Goal: Task Accomplishment & Management: Manage account settings

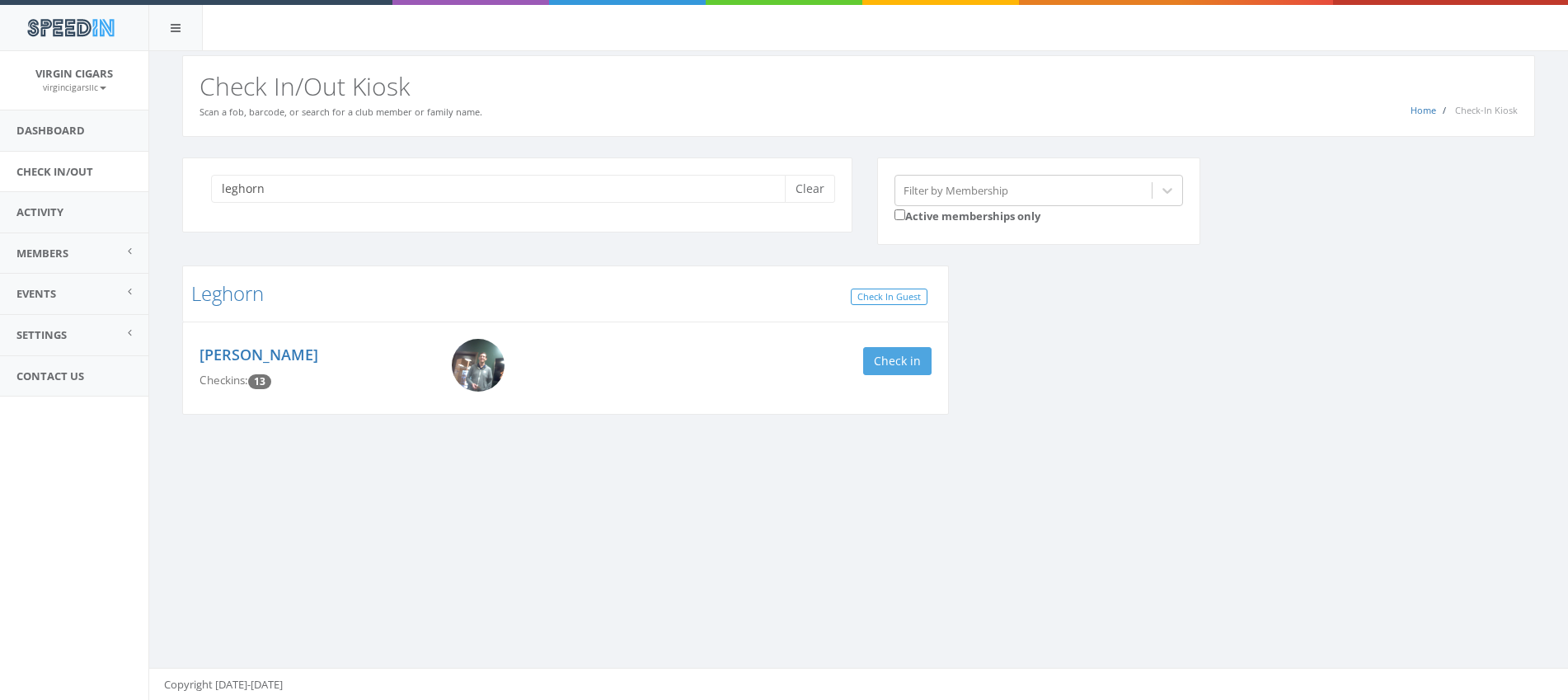
type input "leghorn"
click at [901, 359] on button "Check in" at bounding box center [897, 361] width 68 height 28
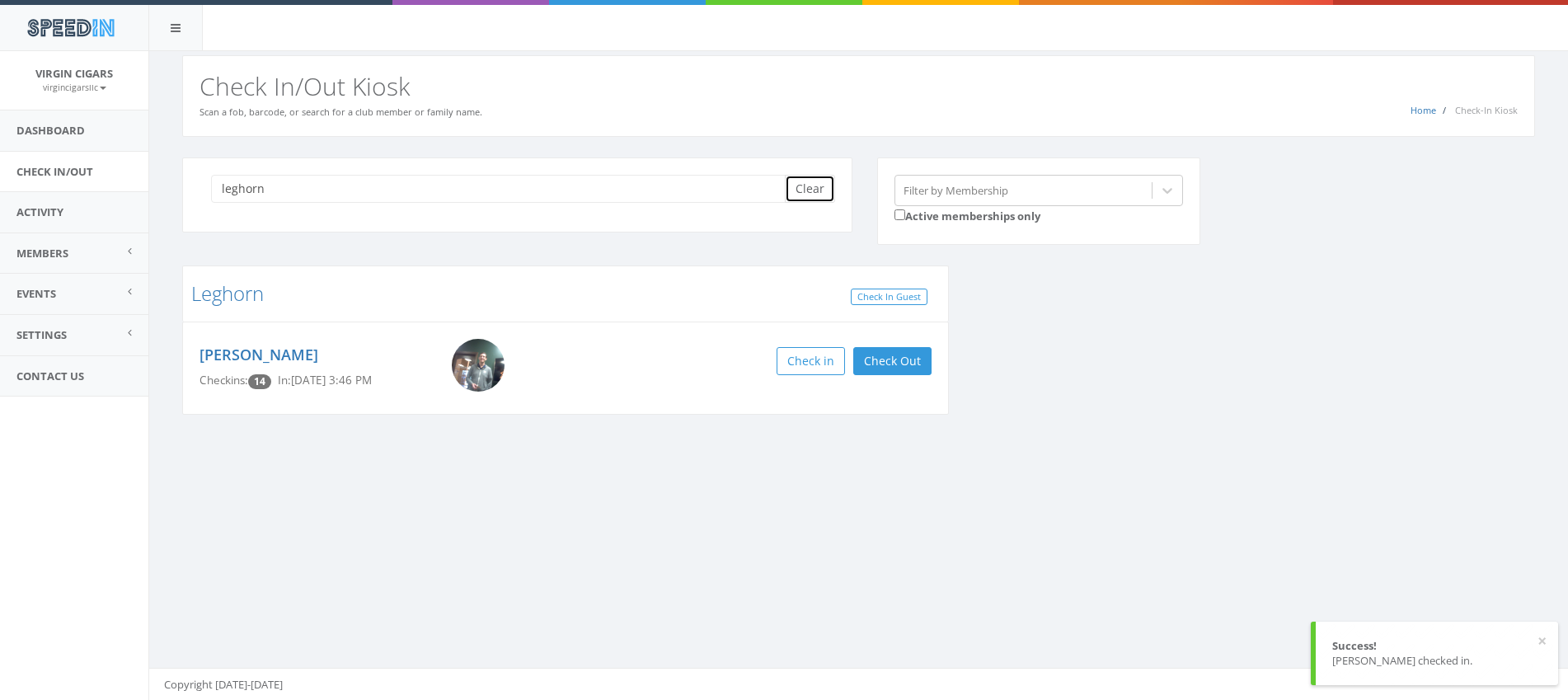
click at [812, 193] on button "Clear" at bounding box center [809, 189] width 51 height 28
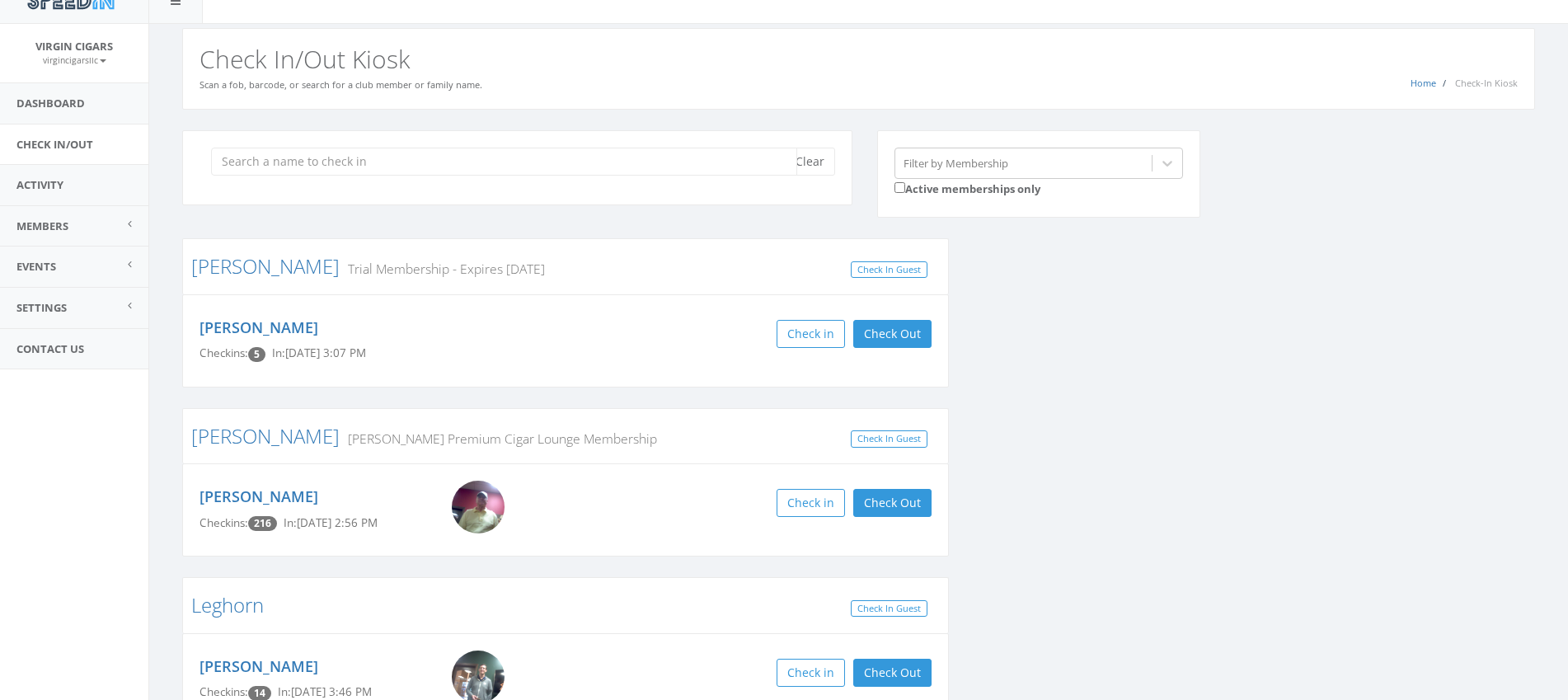
scroll to position [128, 0]
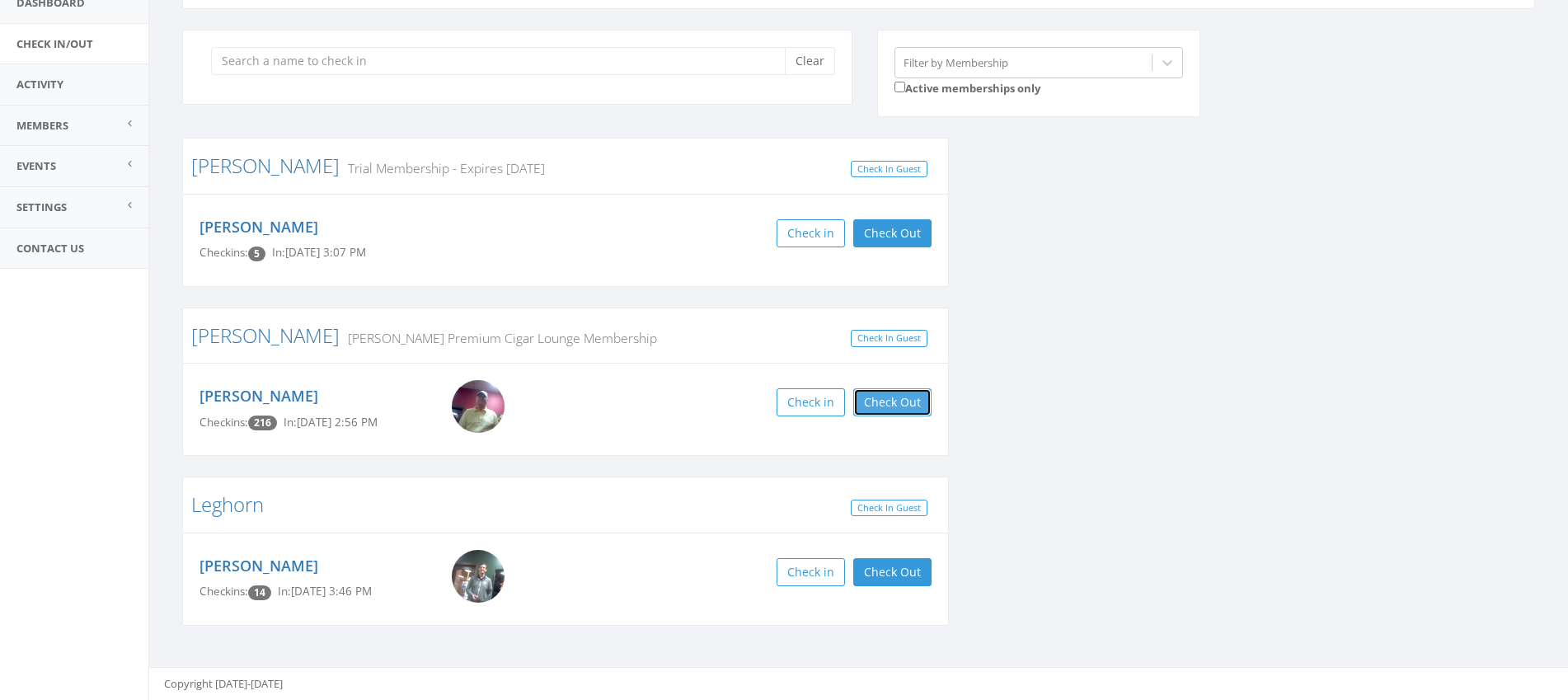
click at [898, 408] on button "Check Out" at bounding box center [892, 403] width 78 height 28
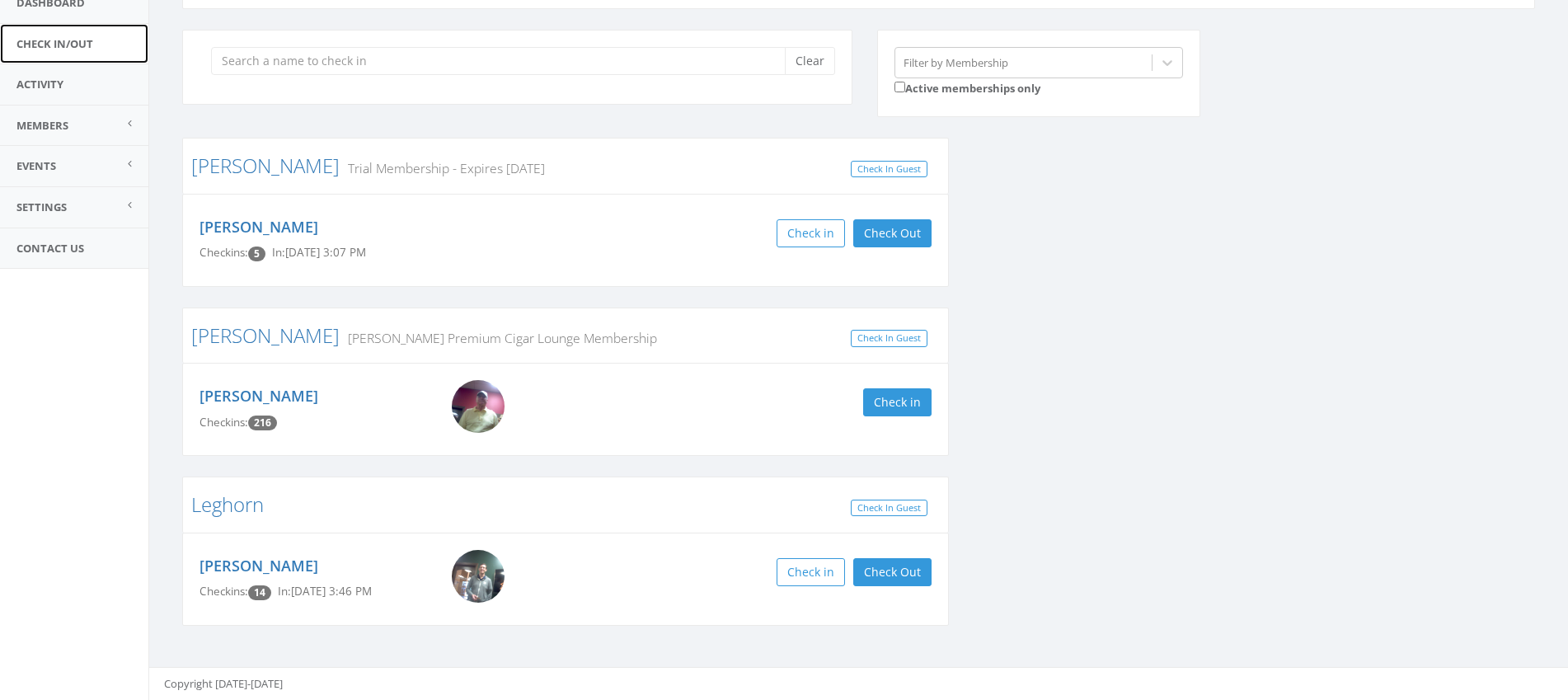
click at [59, 41] on link "Check In/Out" at bounding box center [74, 44] width 149 height 41
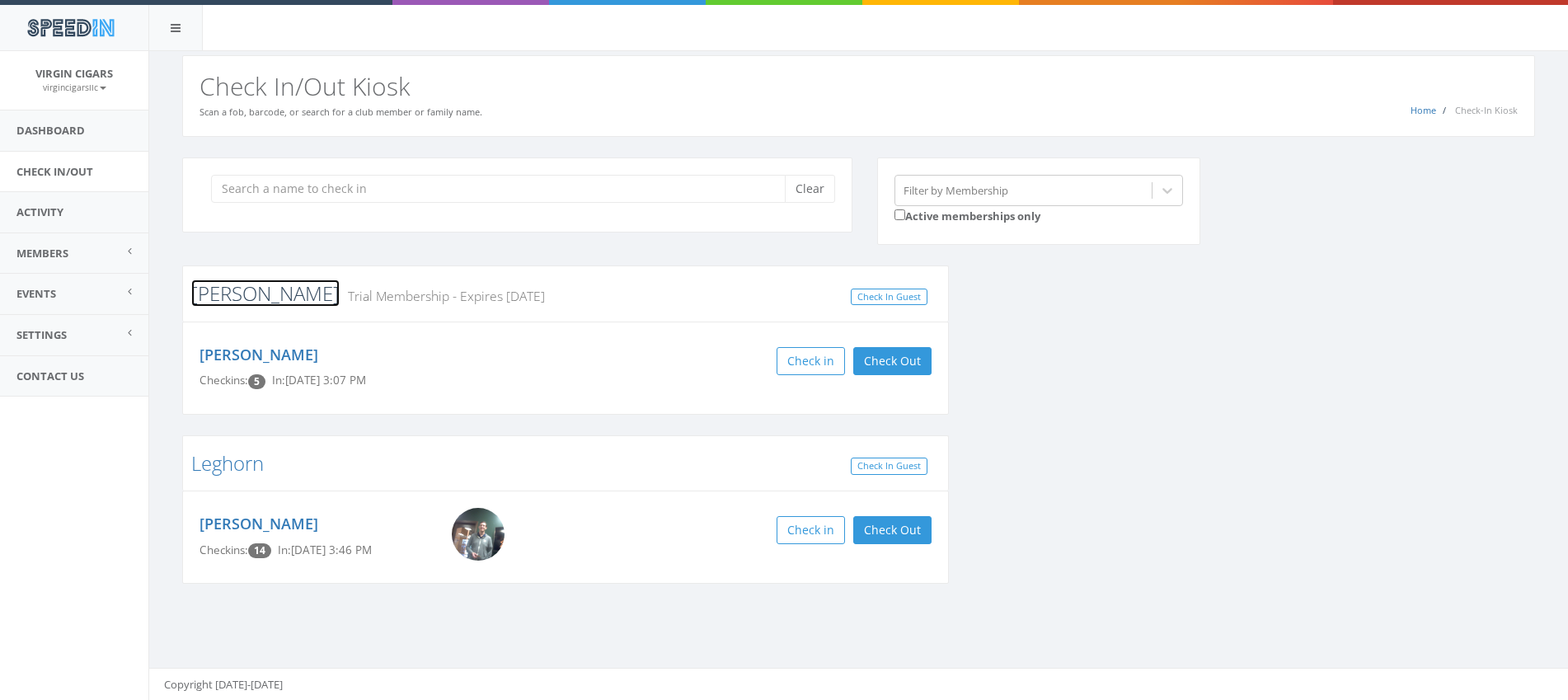
click at [203, 296] on link "[PERSON_NAME]" at bounding box center [265, 293] width 149 height 27
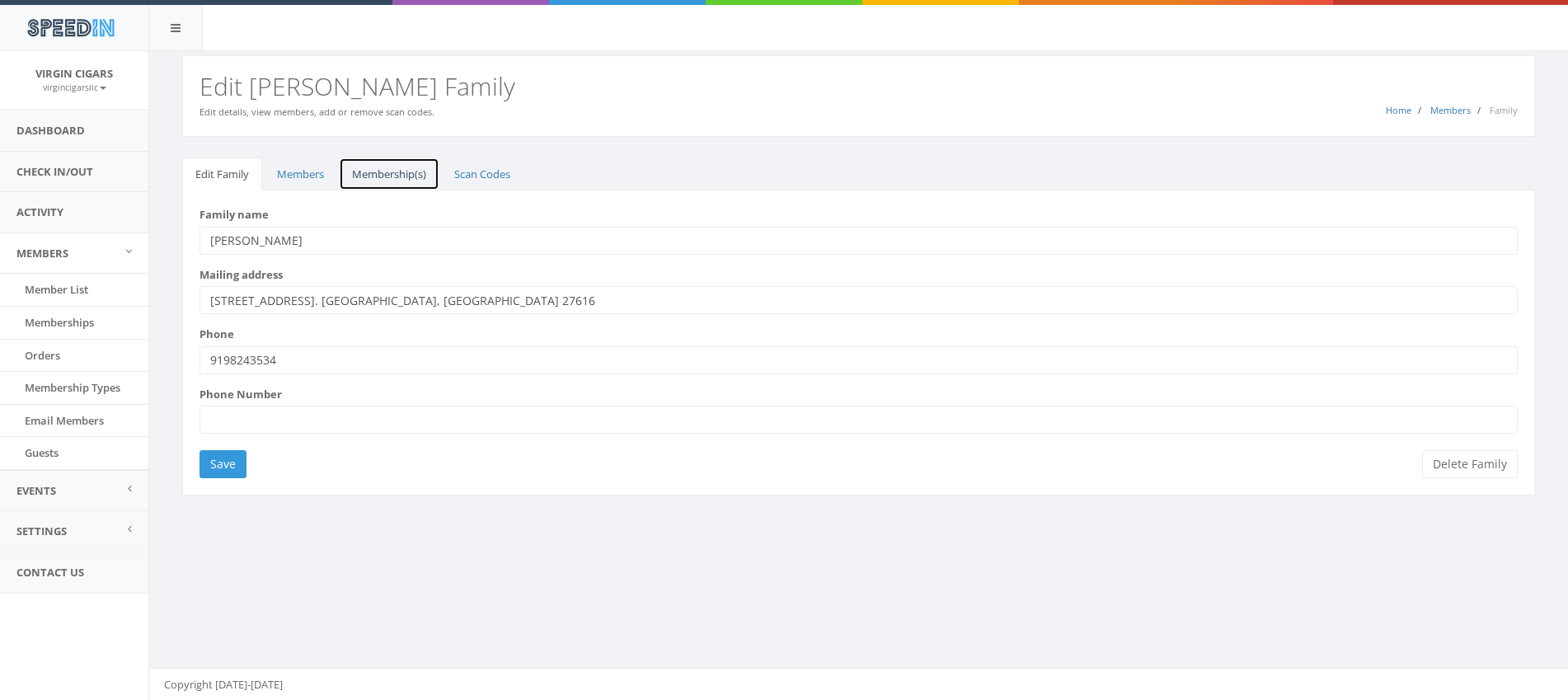
click at [381, 177] on link "Membership(s)" at bounding box center [388, 174] width 100 height 34
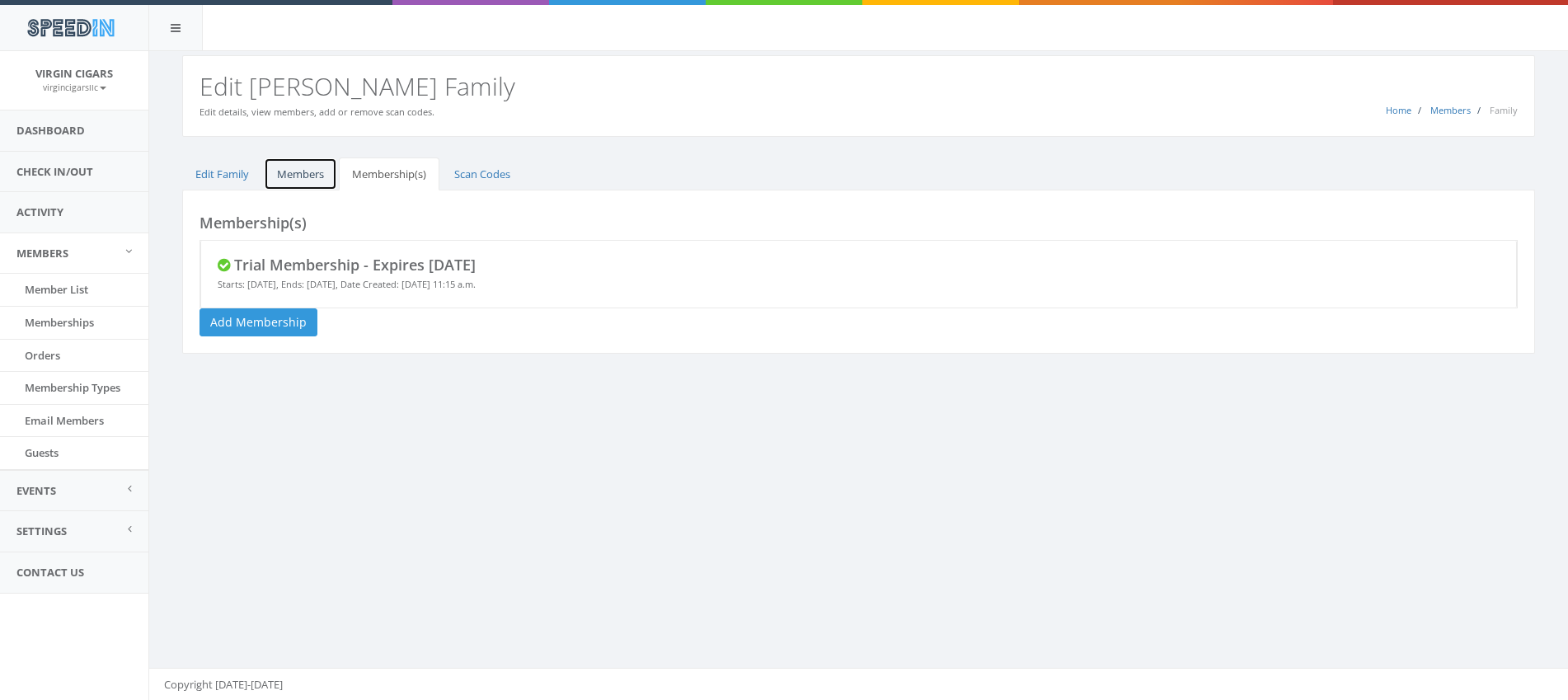
click at [294, 174] on link "Members" at bounding box center [300, 174] width 73 height 34
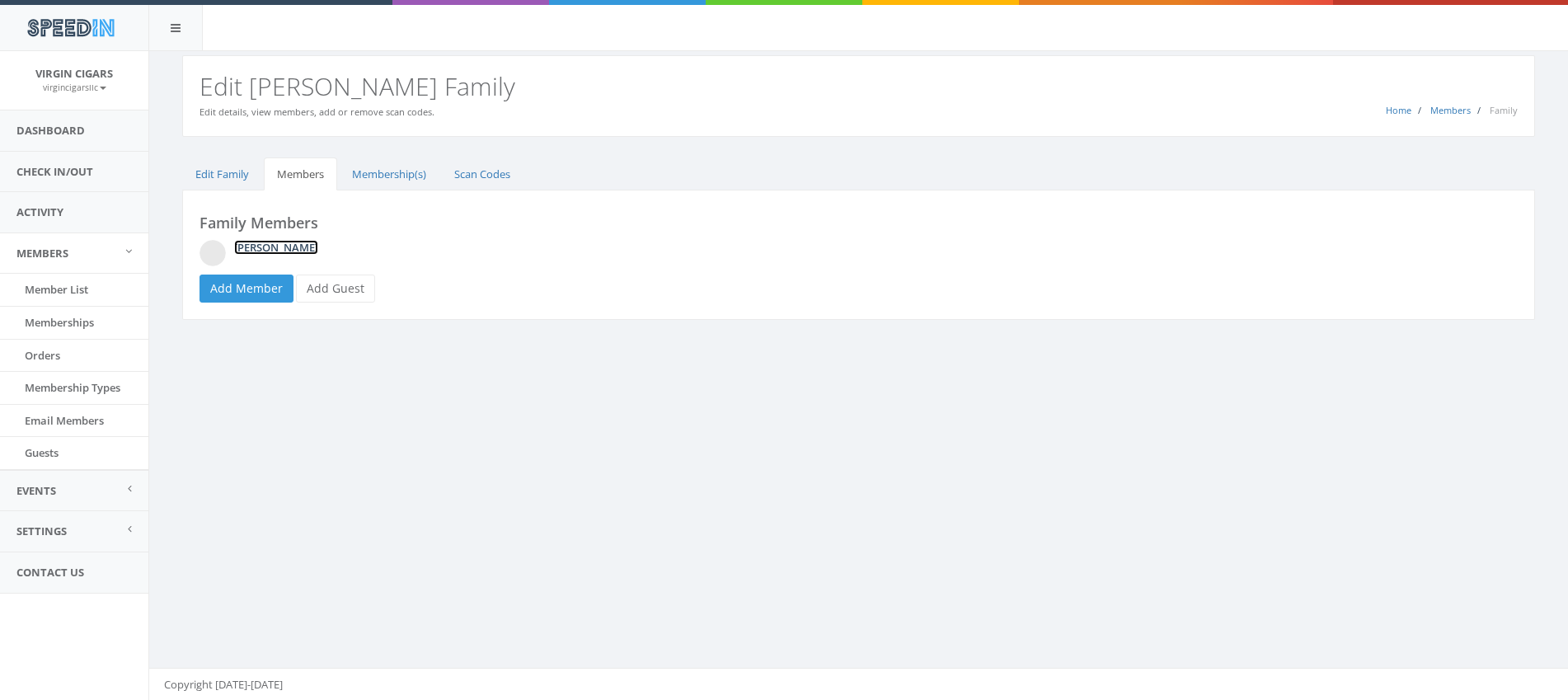
click at [261, 249] on link "[PERSON_NAME]" at bounding box center [276, 247] width 84 height 15
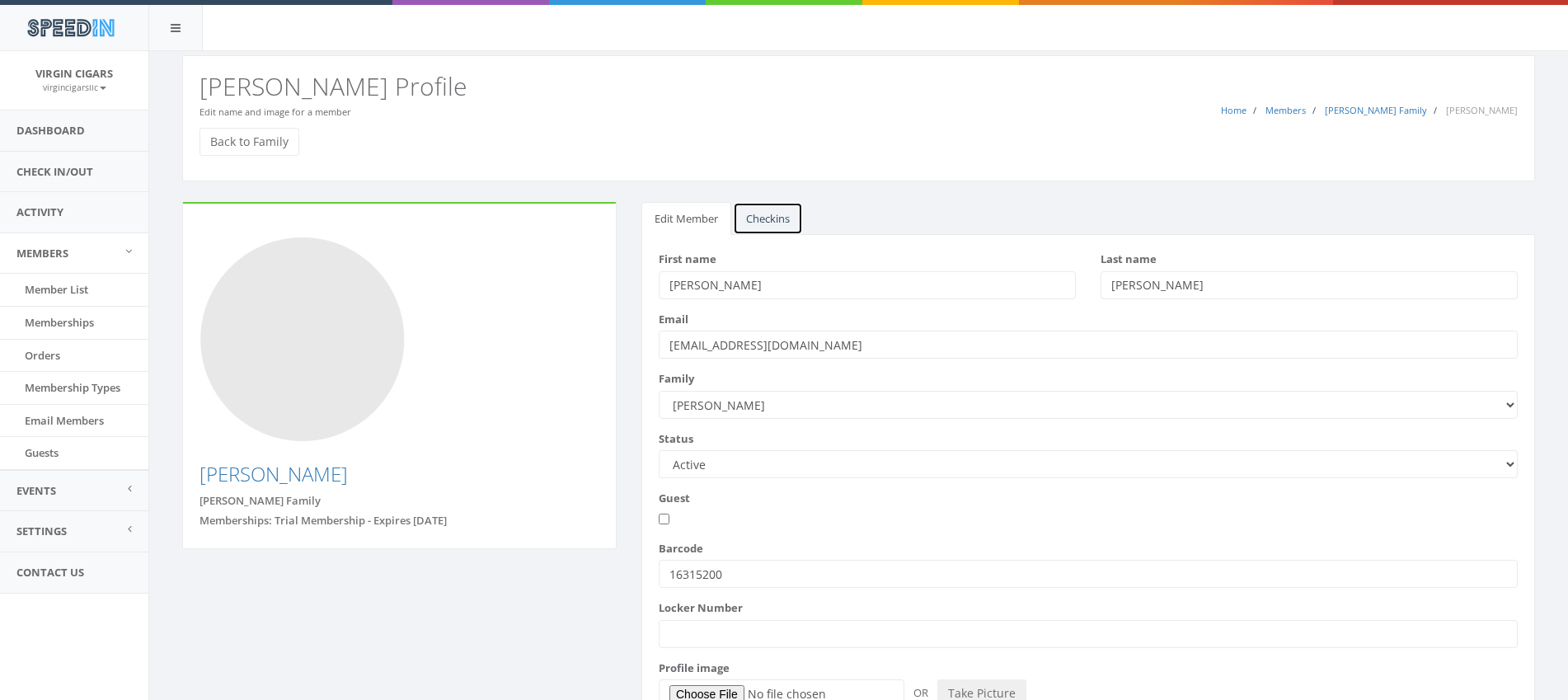
click at [763, 218] on link "Checkins" at bounding box center [768, 218] width 70 height 34
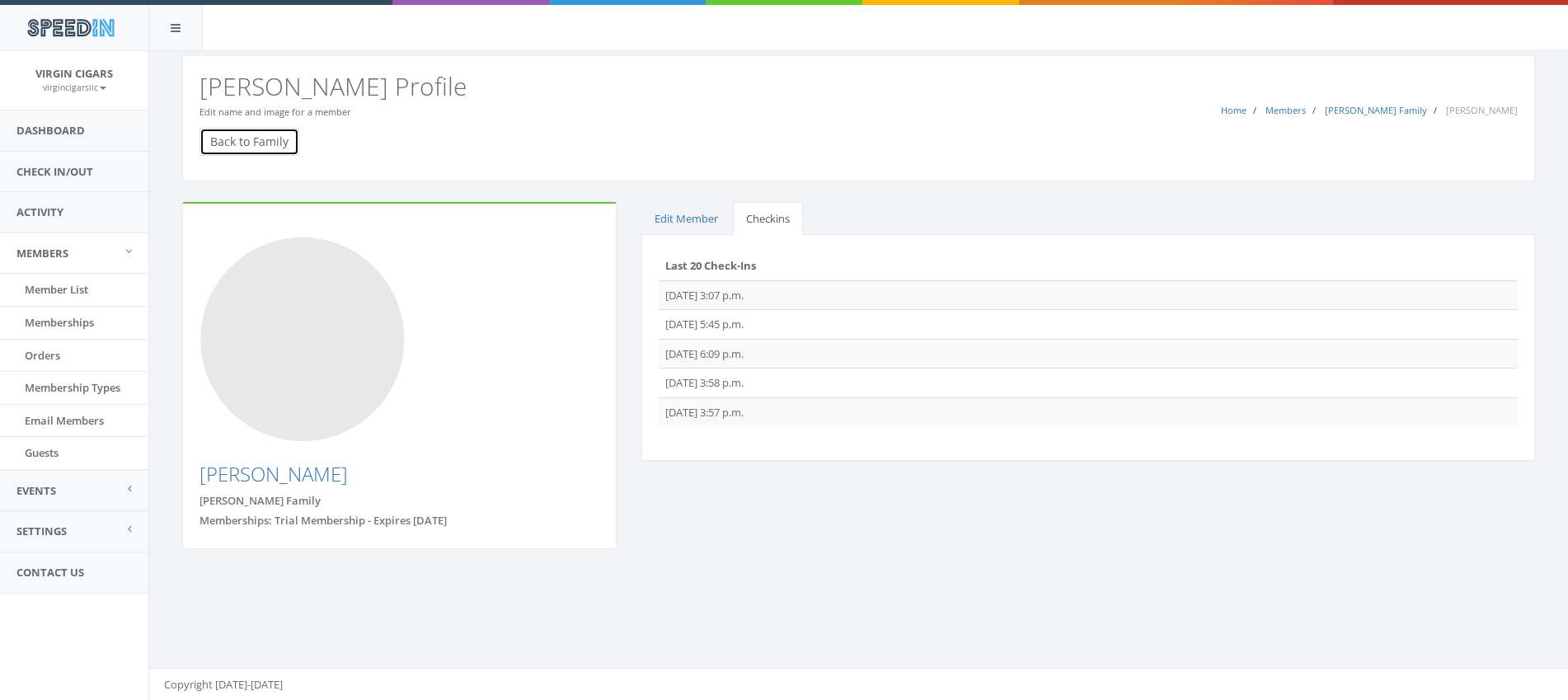
click at [244, 141] on link "Back to Family" at bounding box center [249, 142] width 100 height 28
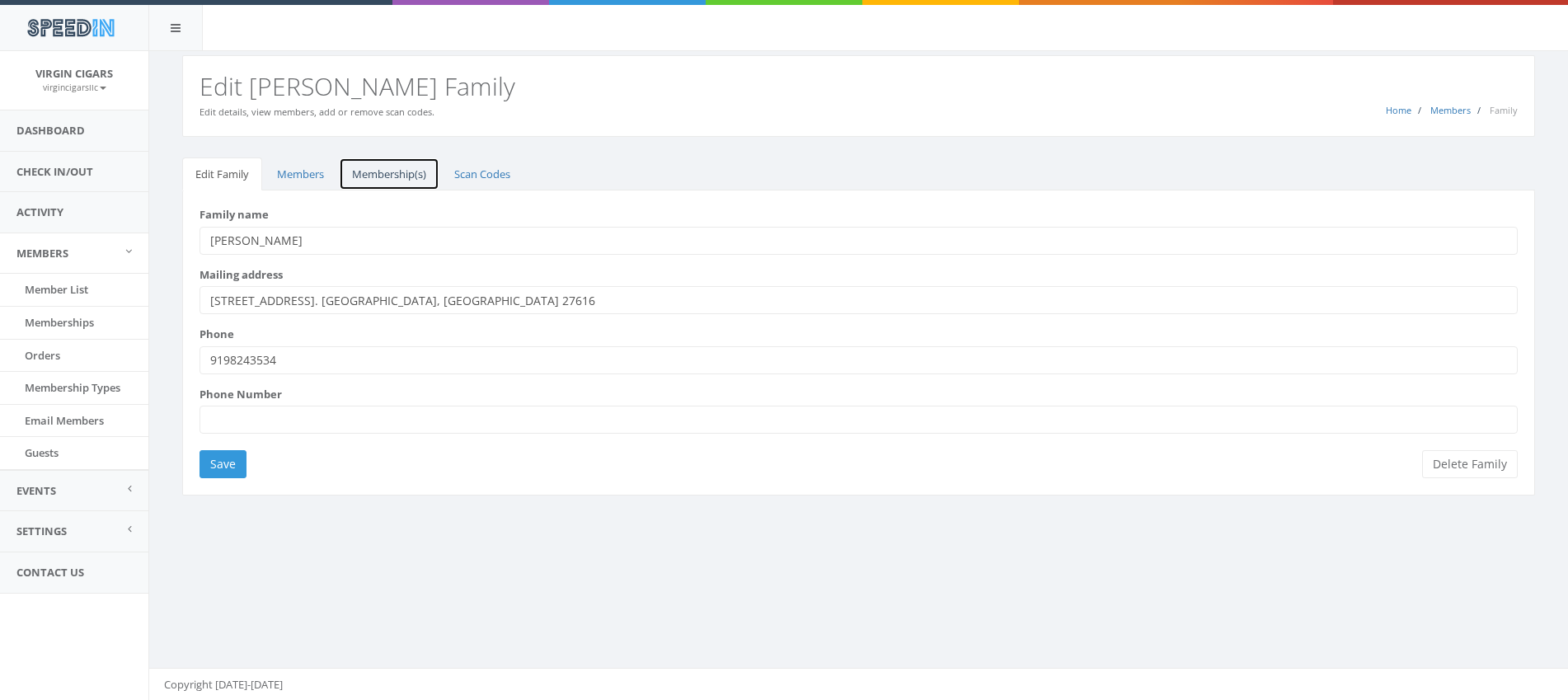
click at [364, 173] on link "Membership(s)" at bounding box center [388, 174] width 100 height 34
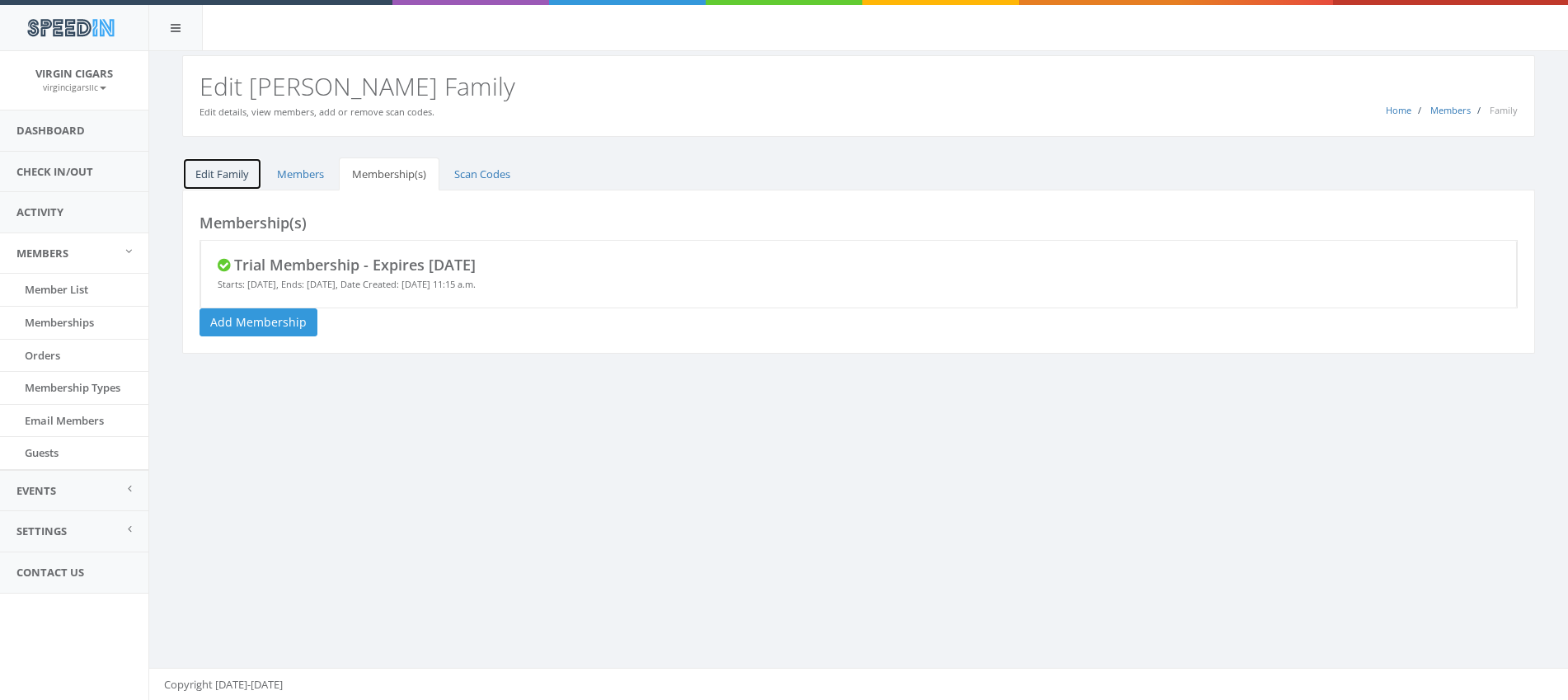
click at [214, 168] on link "Edit Family" at bounding box center [222, 174] width 80 height 34
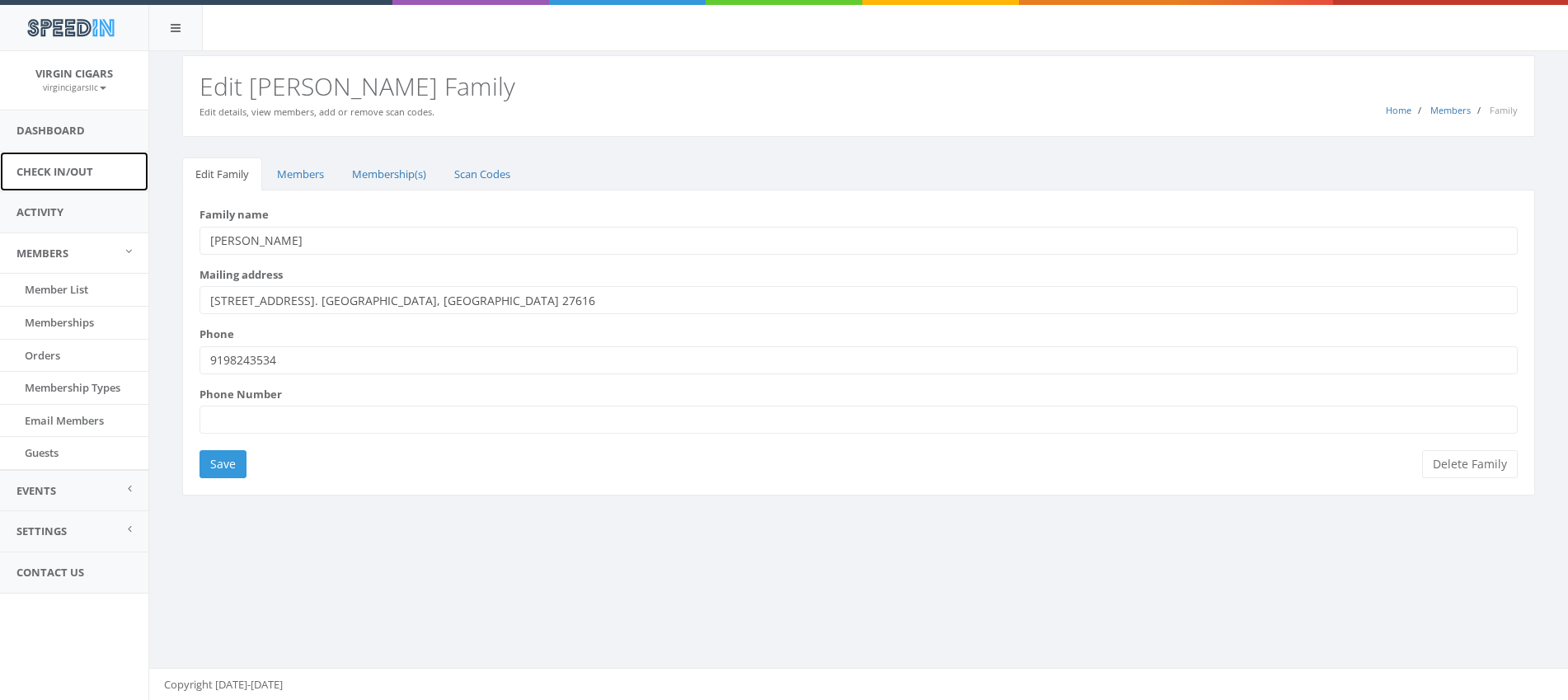
click at [105, 169] on link "Check In/Out" at bounding box center [74, 172] width 149 height 41
